Goal: Navigation & Orientation: Find specific page/section

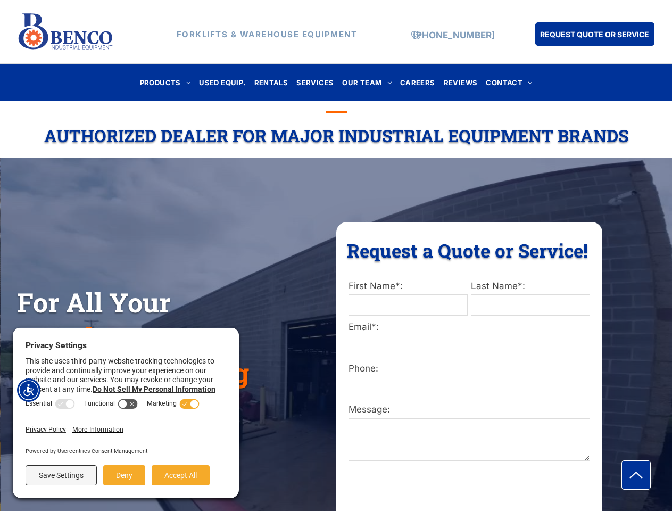
click at [336, 255] on div "Request a Quote or Service! Request a Quote or Service! First Name*: Last Name*…" at bounding box center [469, 385] width 266 height 327
click at [29, 390] on img "Accessibility Menu" at bounding box center [28, 389] width 23 height 23
